Goal: Task Accomplishment & Management: Manage account settings

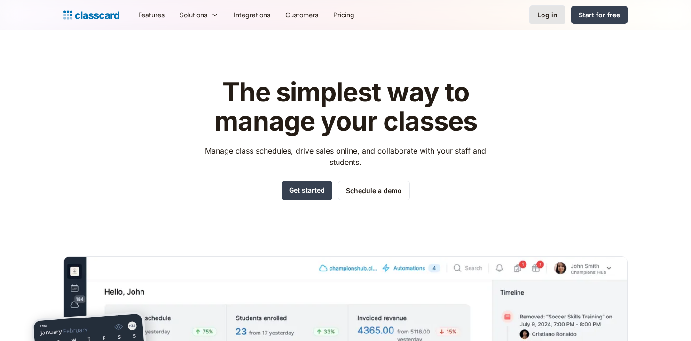
click at [552, 13] on div "Log in" at bounding box center [547, 15] width 20 height 10
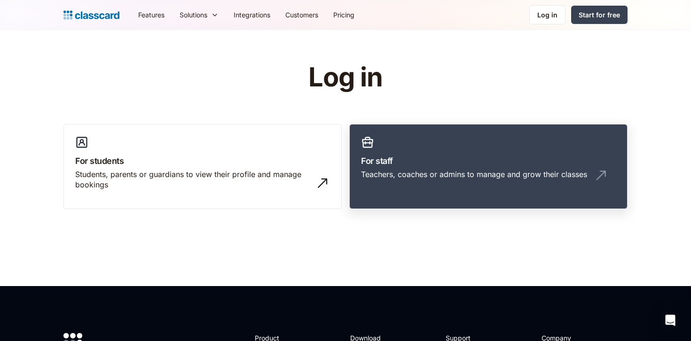
click at [366, 158] on h3 "For staff" at bounding box center [488, 161] width 255 height 13
